Goal: Transaction & Acquisition: Download file/media

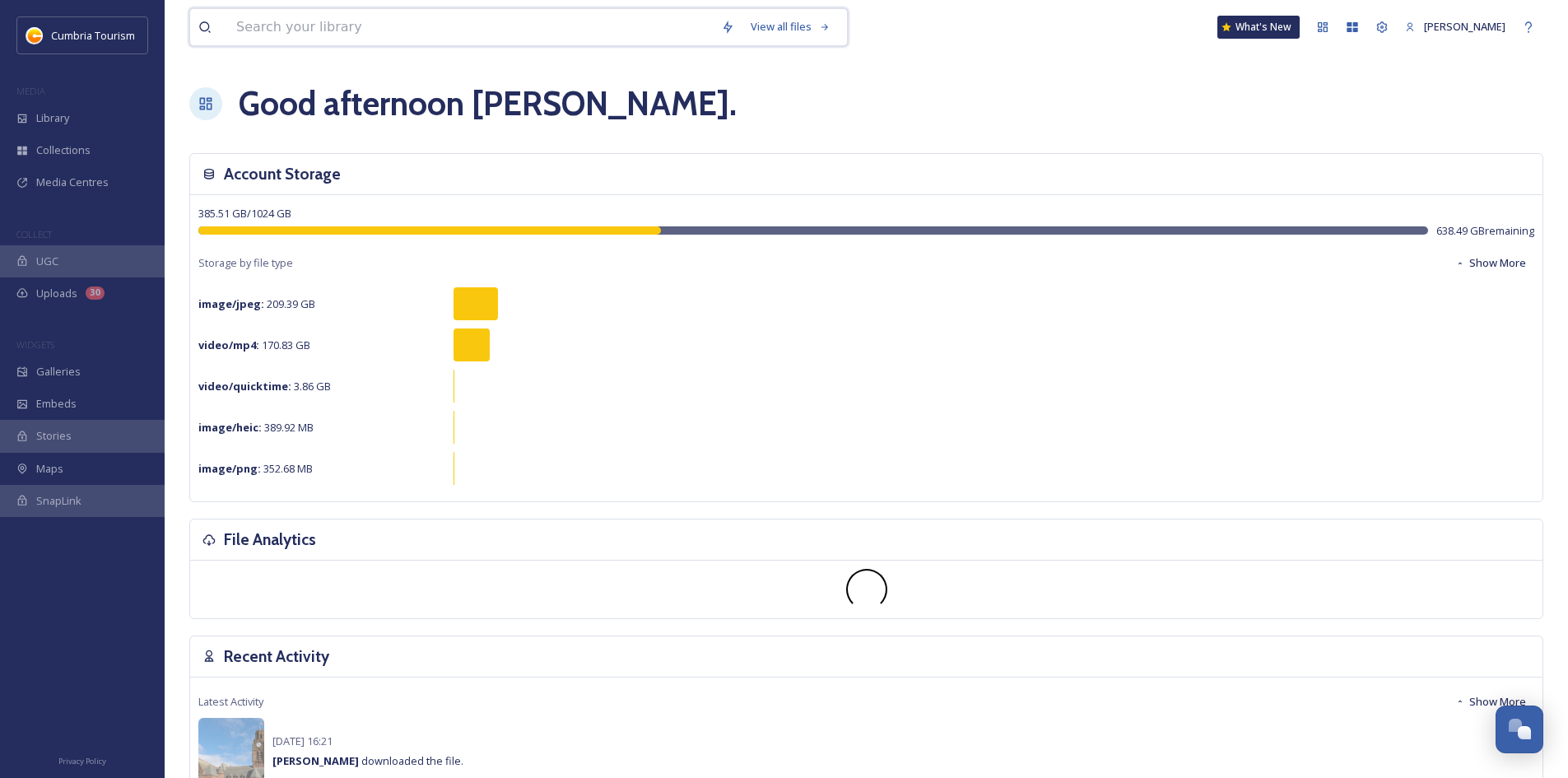
click at [303, 25] on input at bounding box center [470, 27] width 485 height 36
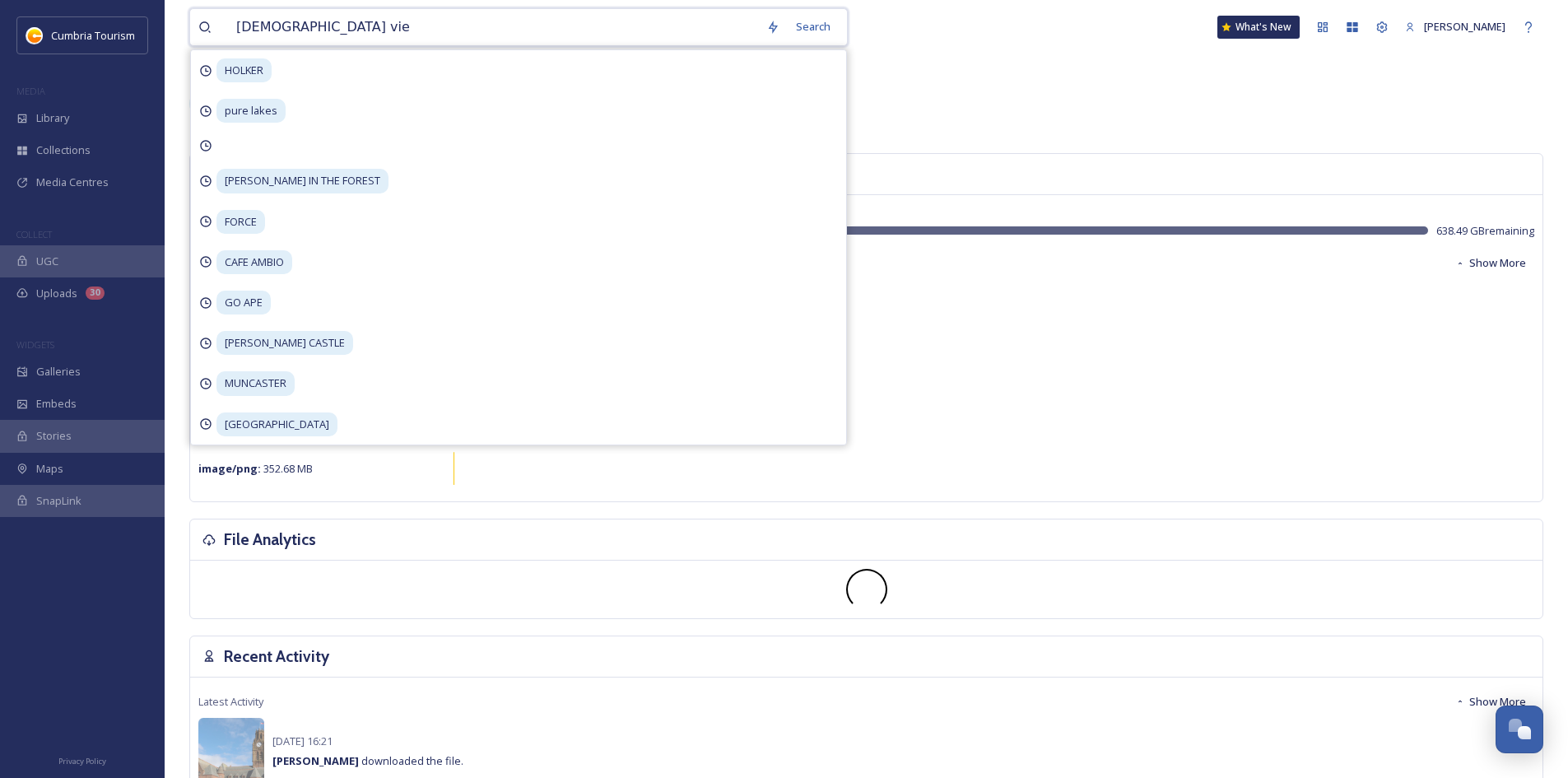
type input "ruskins view"
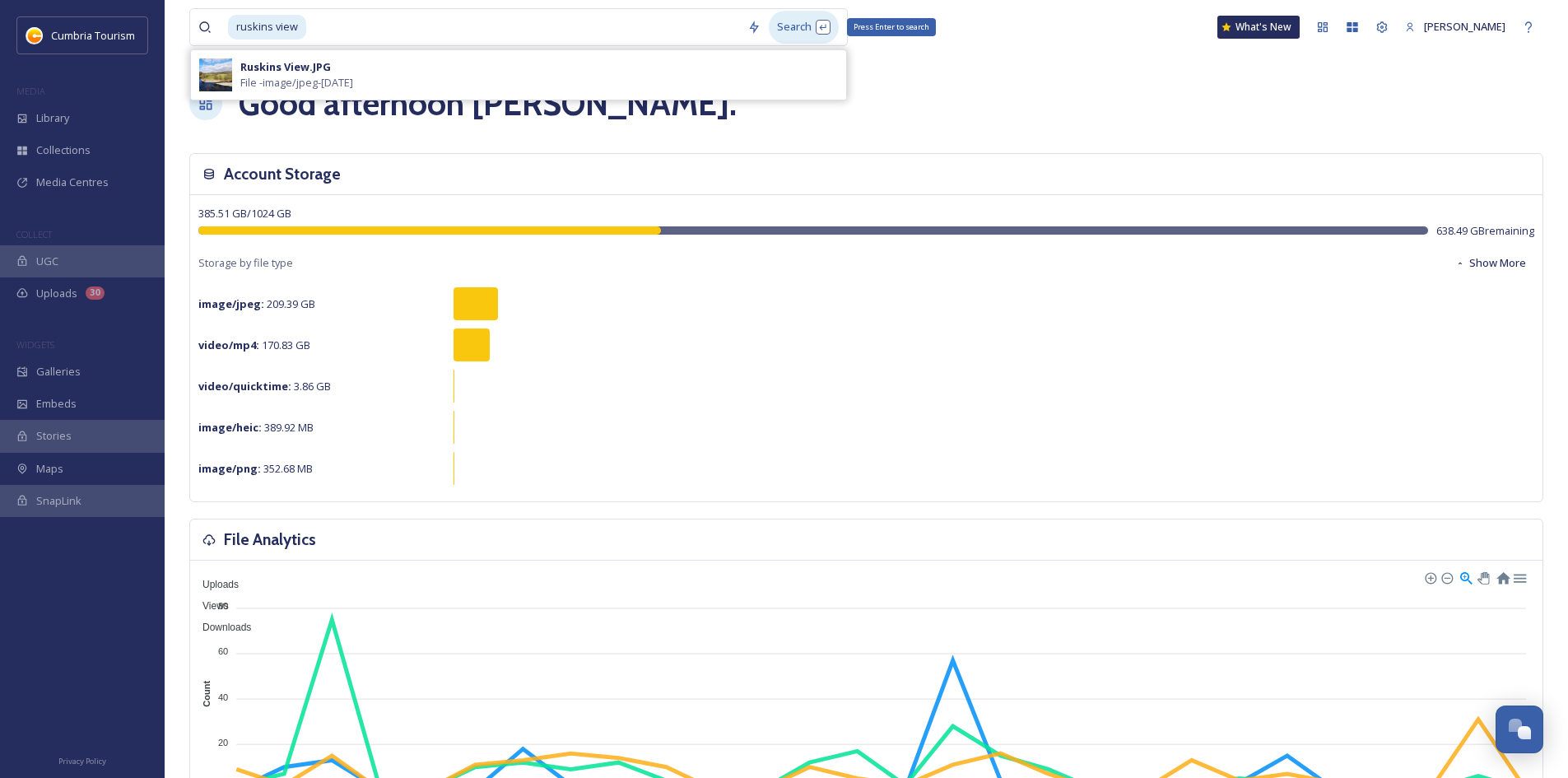
click at [814, 28] on div "Search Press Enter to search" at bounding box center [803, 27] width 70 height 33
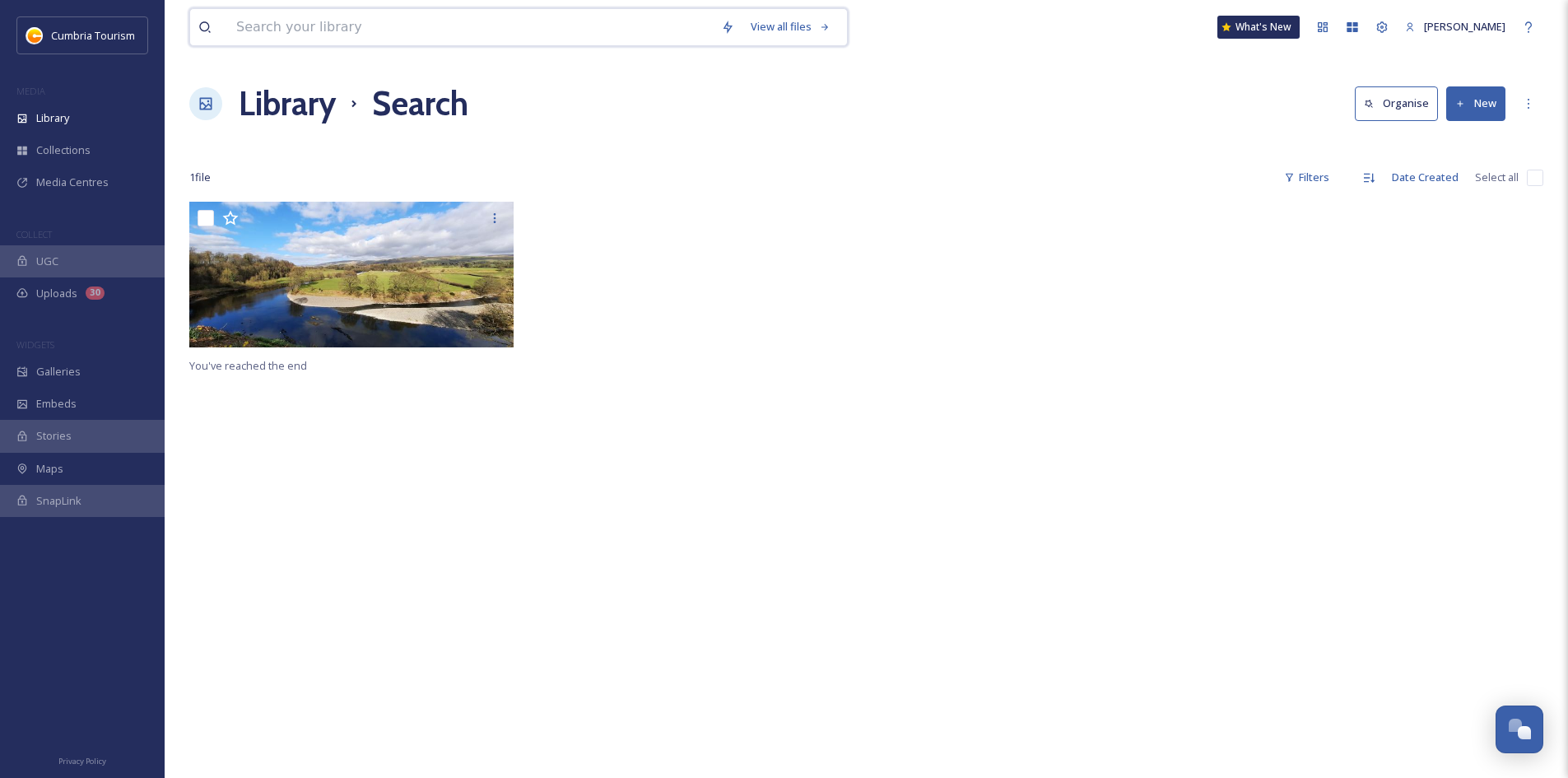
click at [355, 24] on input at bounding box center [470, 27] width 485 height 36
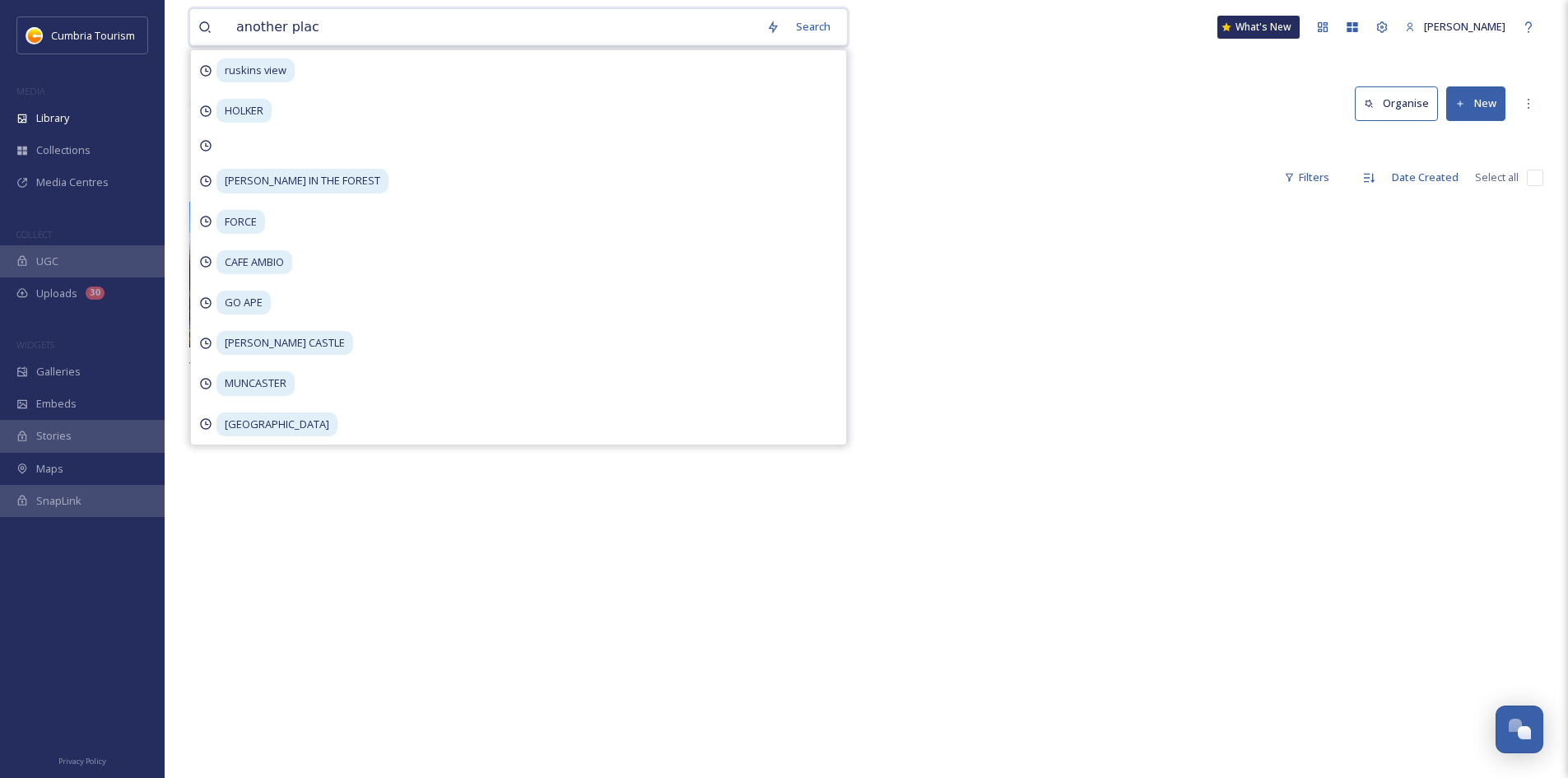
type input "another place"
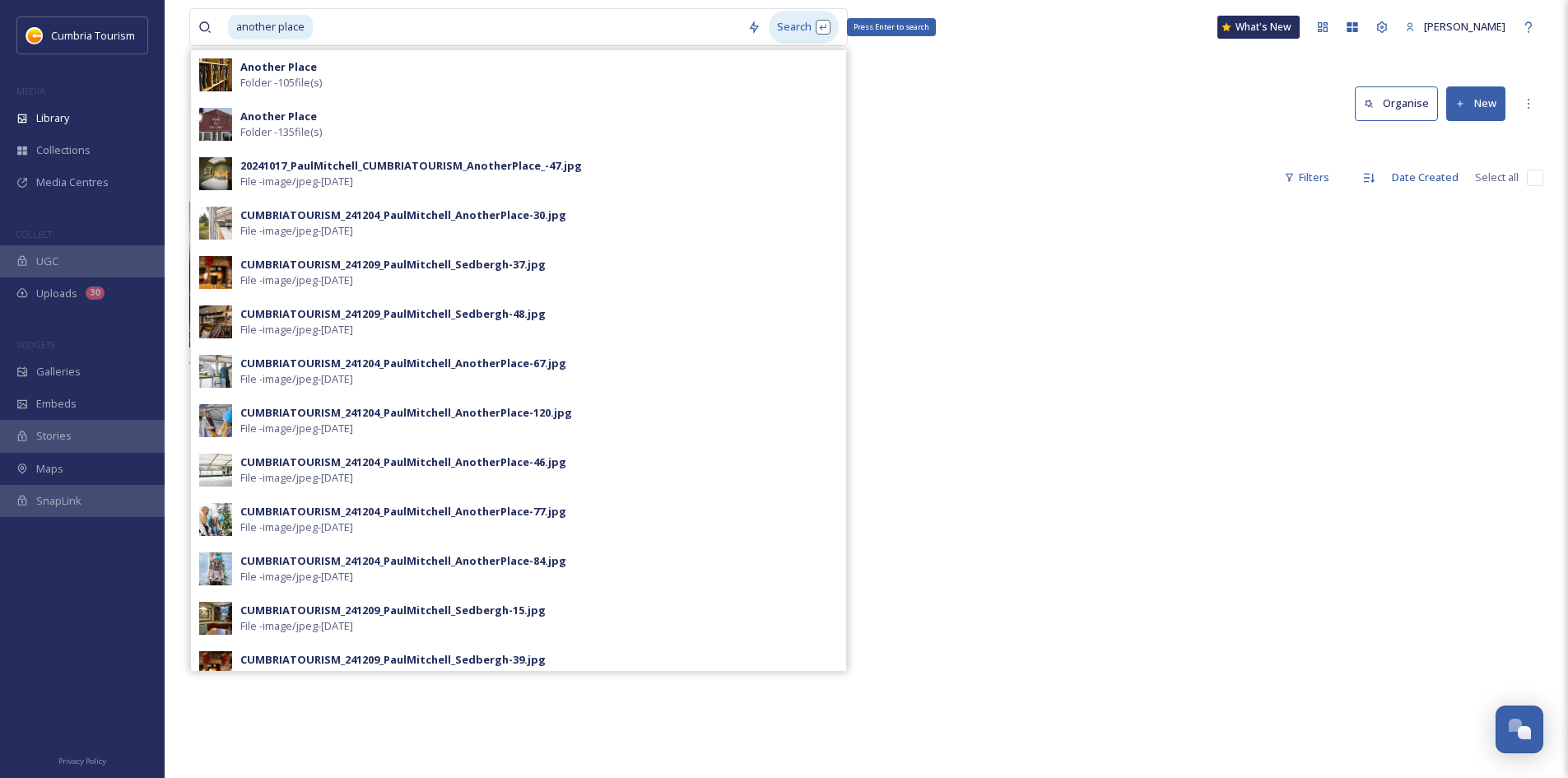
click at [822, 29] on div "Search Press Enter to search" at bounding box center [803, 27] width 70 height 33
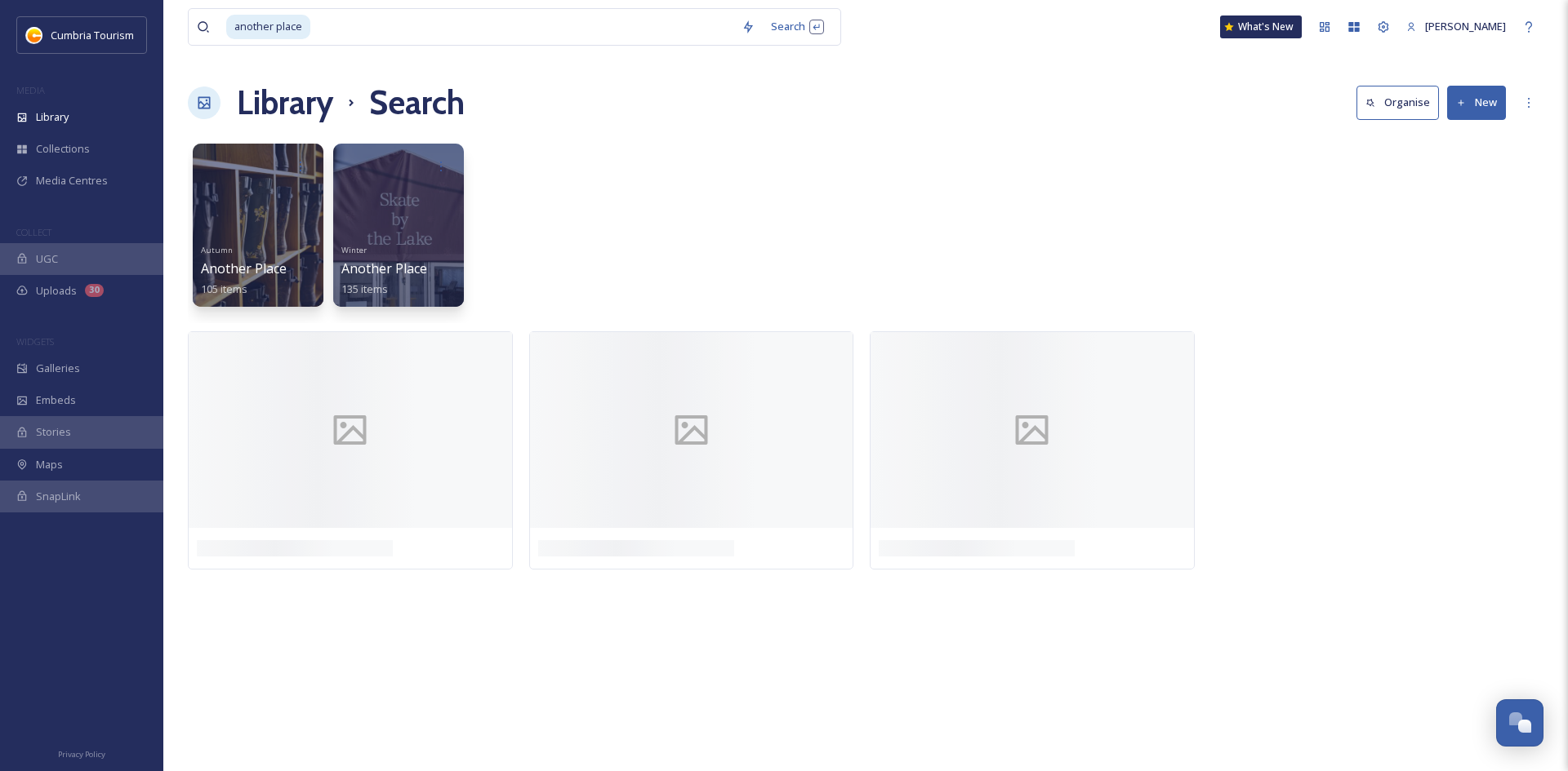
click at [1014, 155] on div "Autumn Another Place 105 items Winter Another Place 135 items" at bounding box center [866, 229] width 1356 height 188
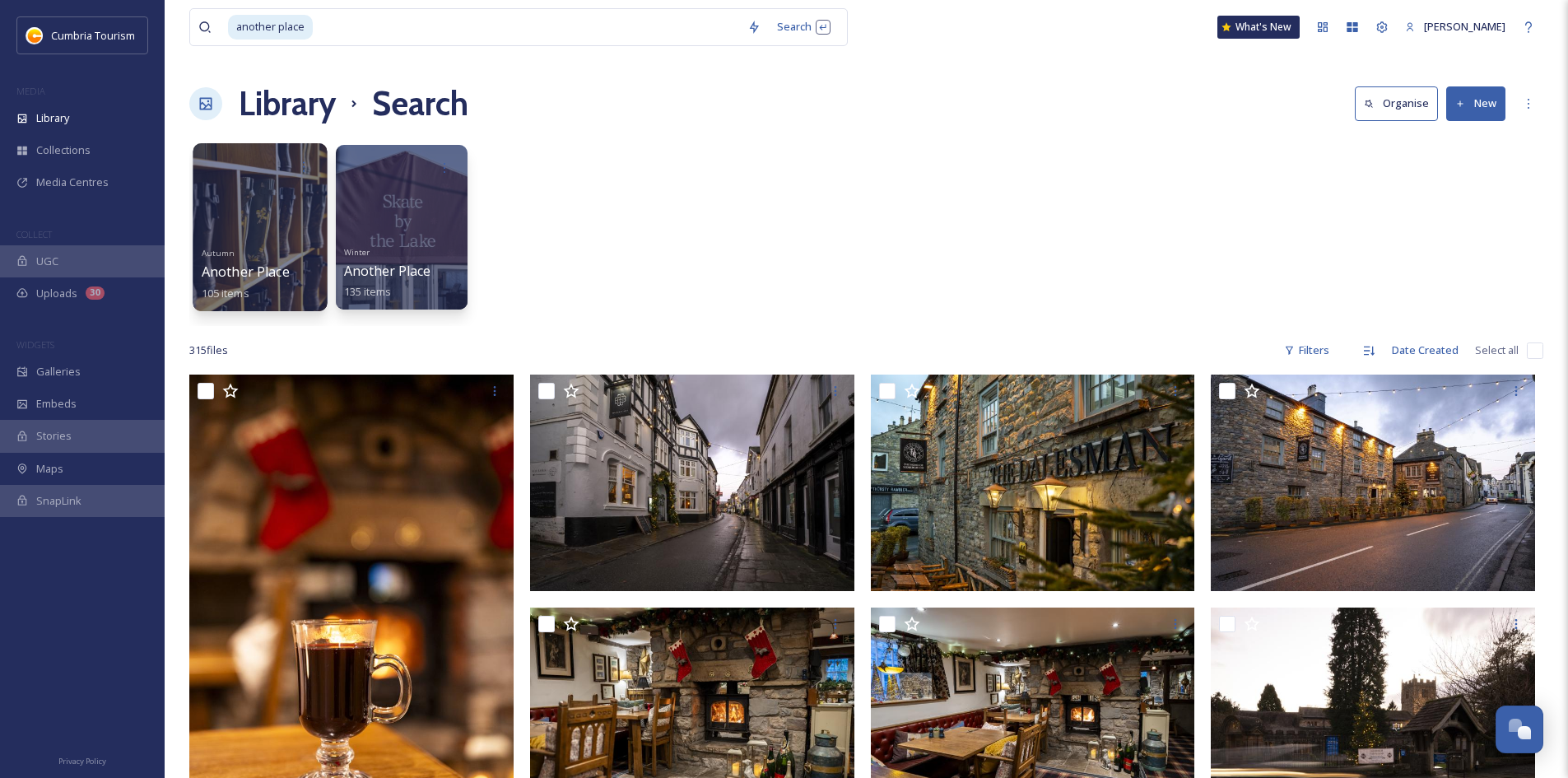
click at [268, 207] on div at bounding box center [259, 228] width 135 height 168
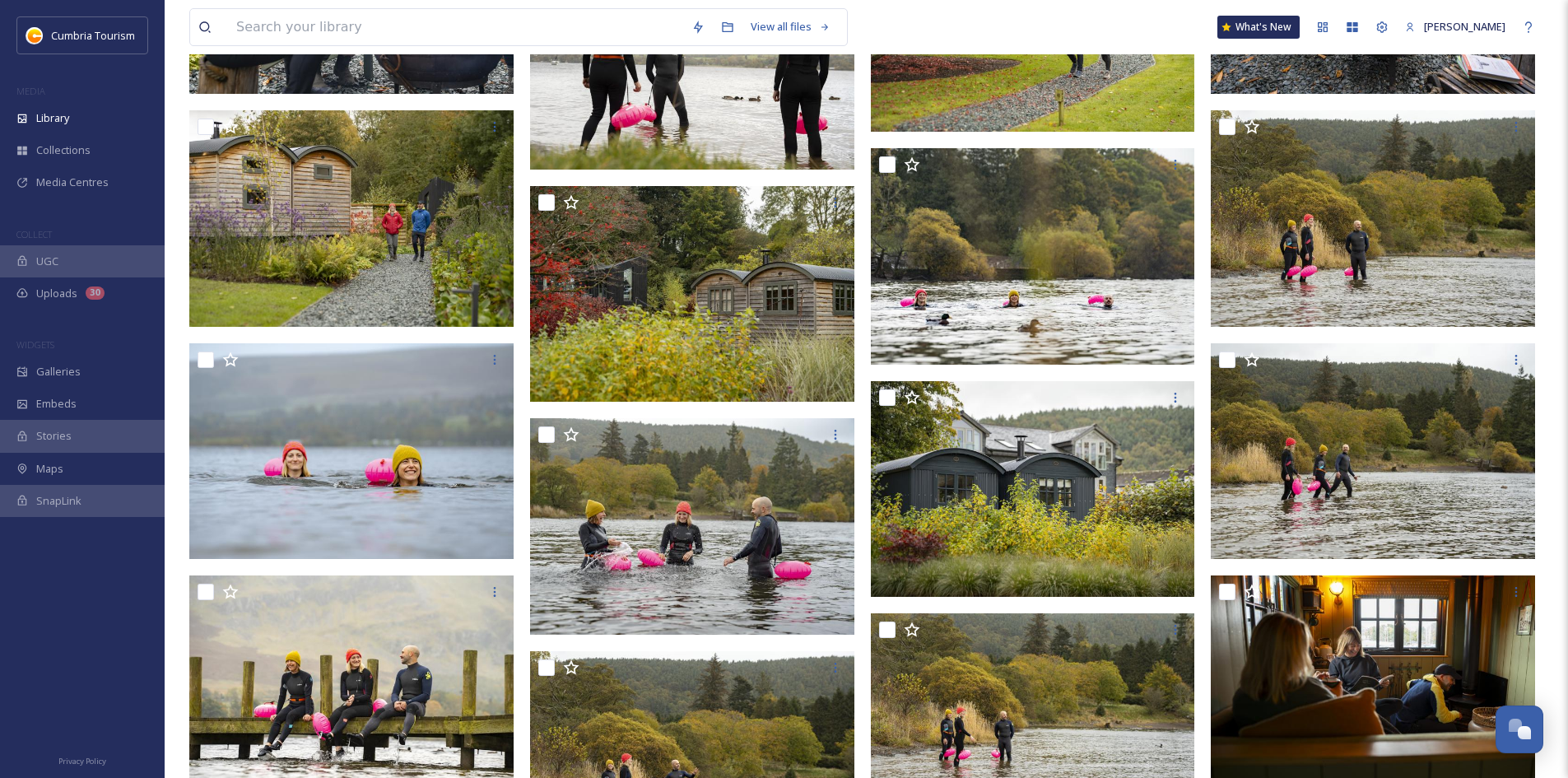
scroll to position [2059, 0]
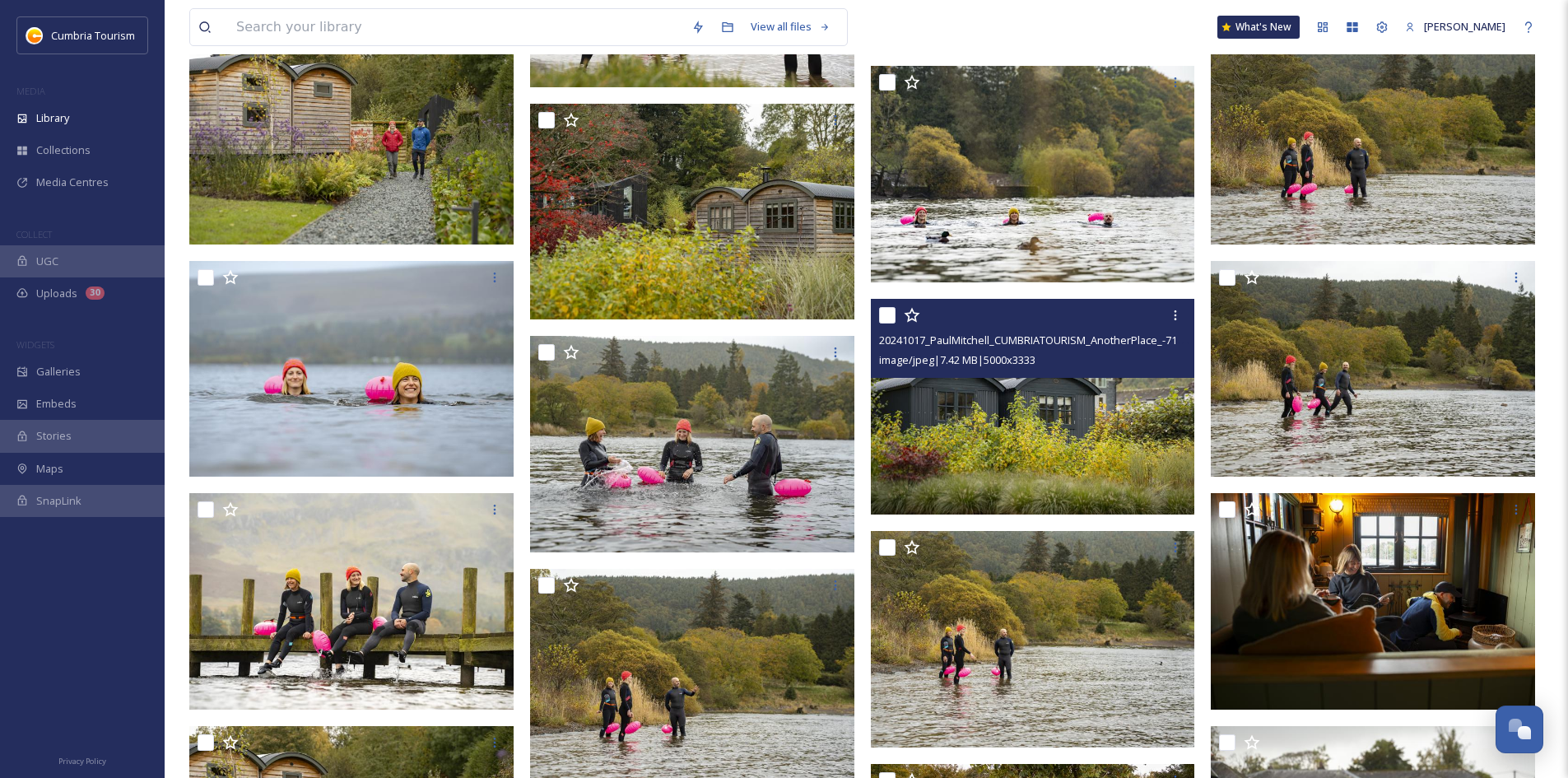
click at [1375, 386] on img at bounding box center [1373, 370] width 324 height 217
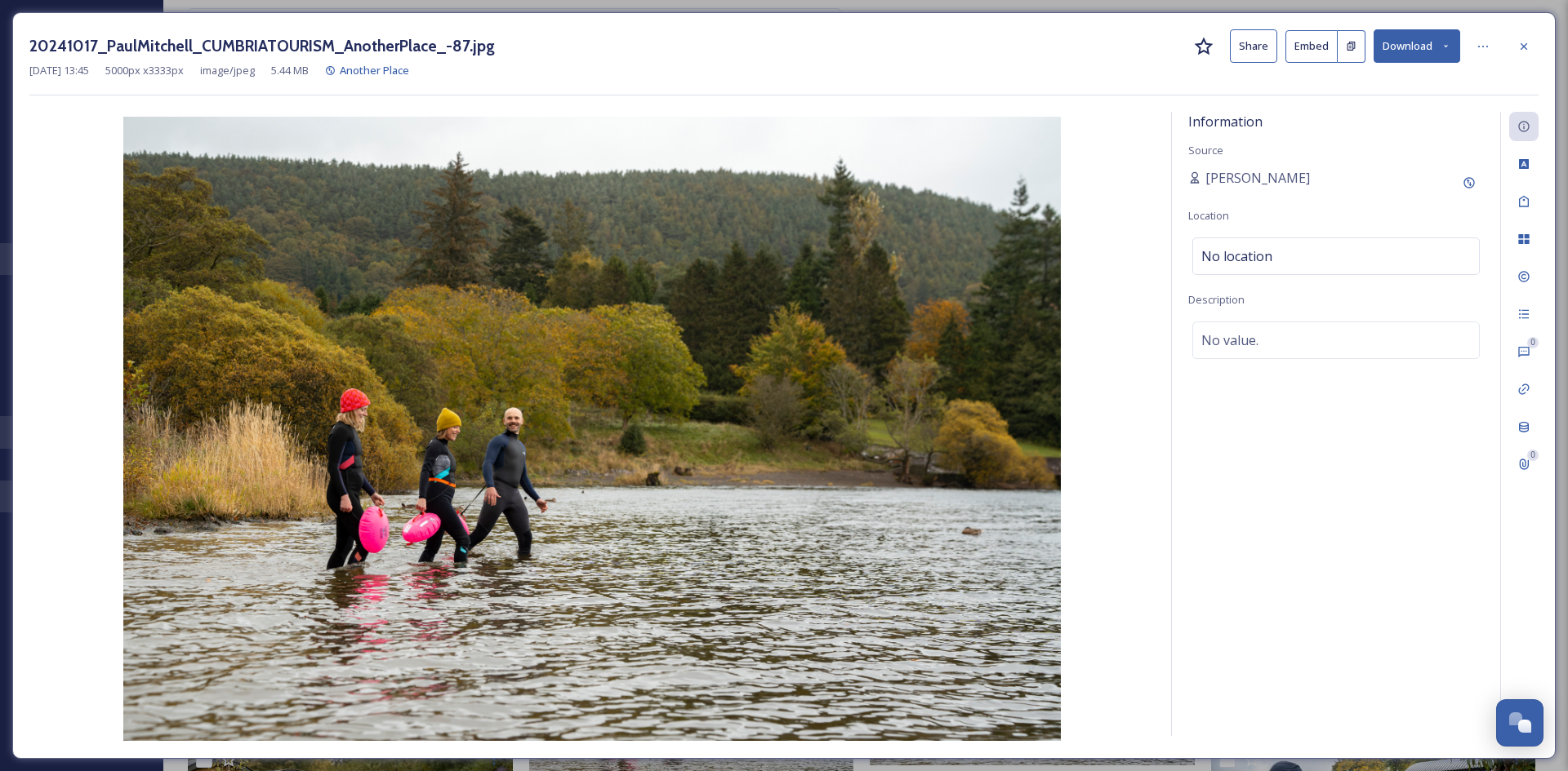
click at [1432, 44] on button "Download" at bounding box center [1417, 46] width 87 height 33
click at [1391, 84] on span "Download Original (5000 x 3333)" at bounding box center [1374, 83] width 154 height 15
click at [1525, 45] on icon at bounding box center [1523, 45] width 6 height 6
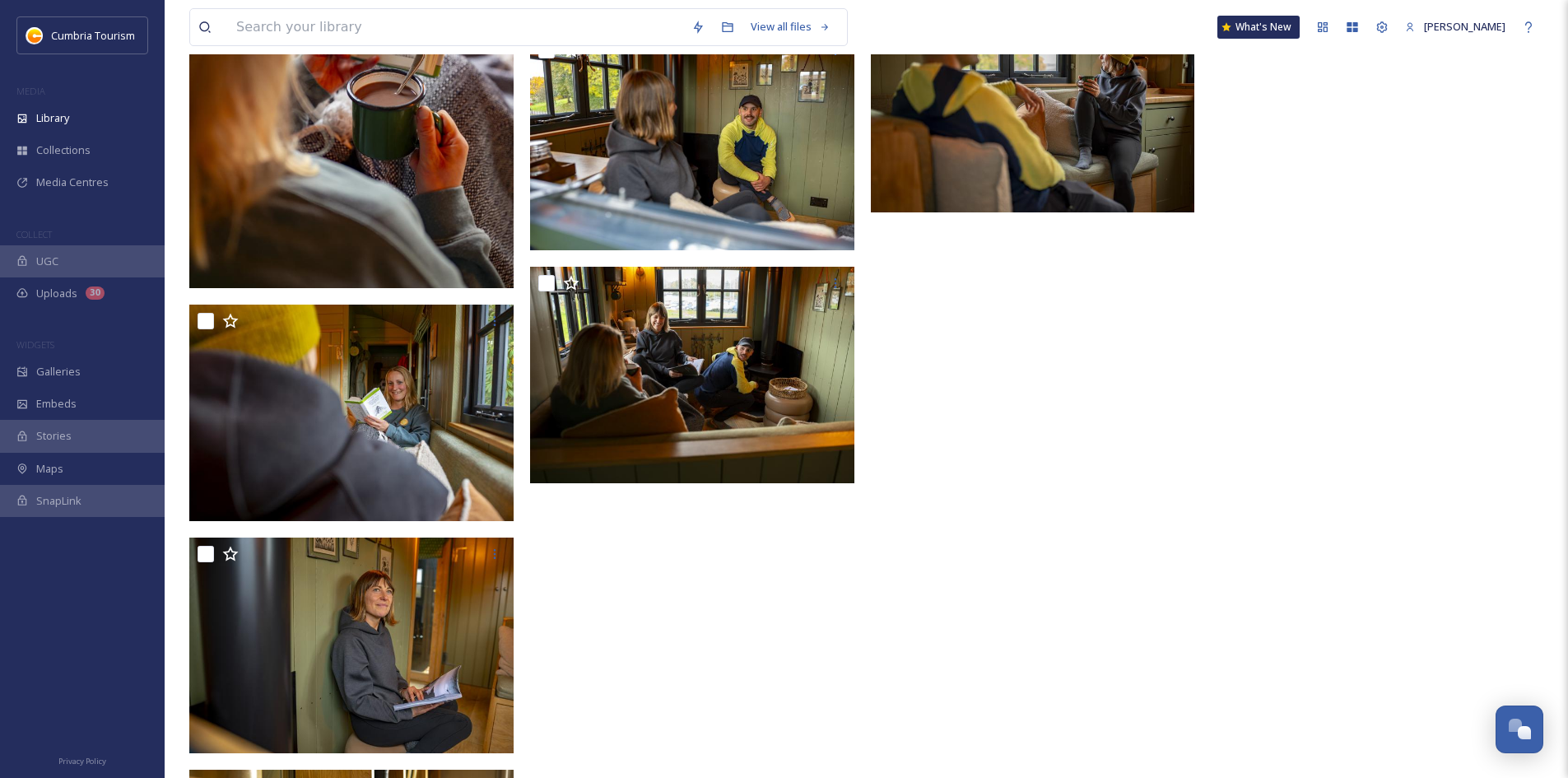
scroll to position [6825, 0]
